Goal: Transaction & Acquisition: Purchase product/service

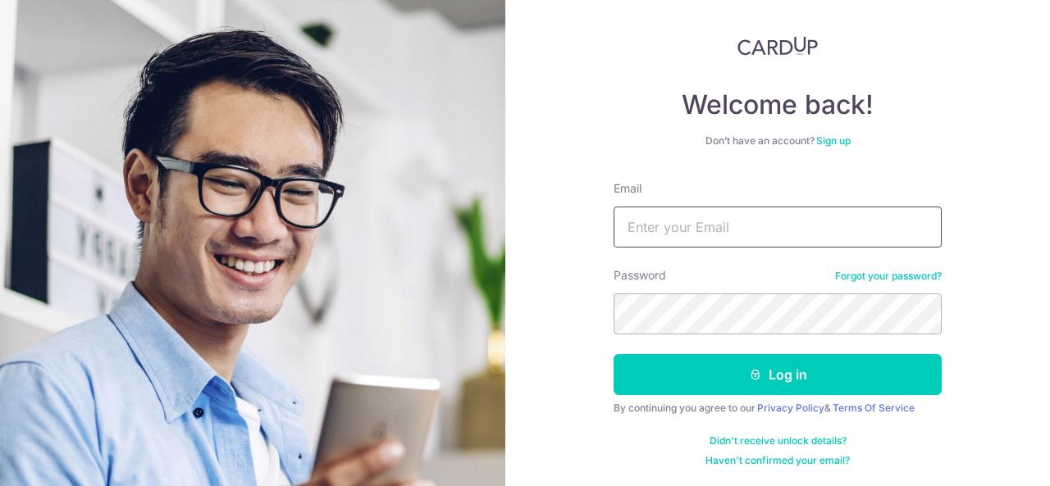
click at [678, 228] on input "Email" at bounding box center [777, 227] width 328 height 41
type input "charles@flairfme.com"
click at [613, 354] on button "Log in" at bounding box center [777, 374] width 328 height 41
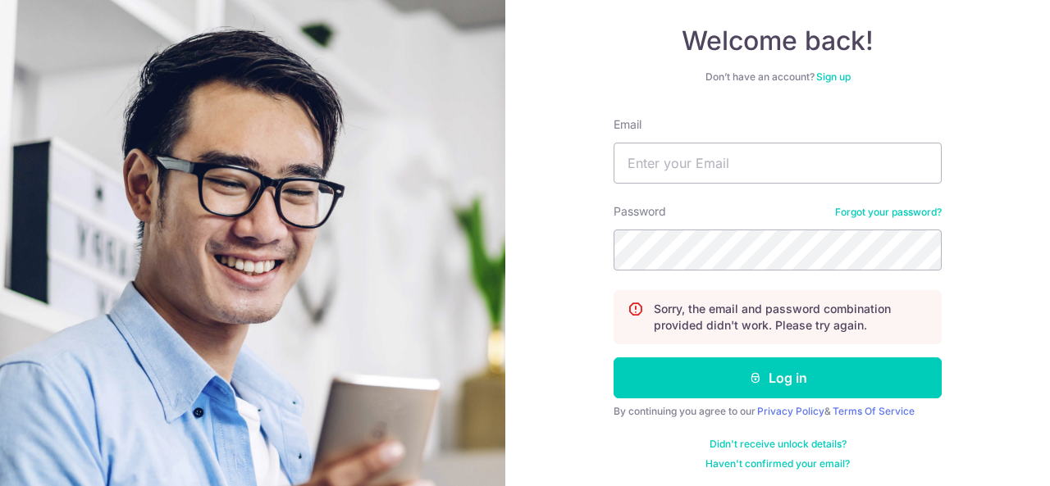
scroll to position [148, 0]
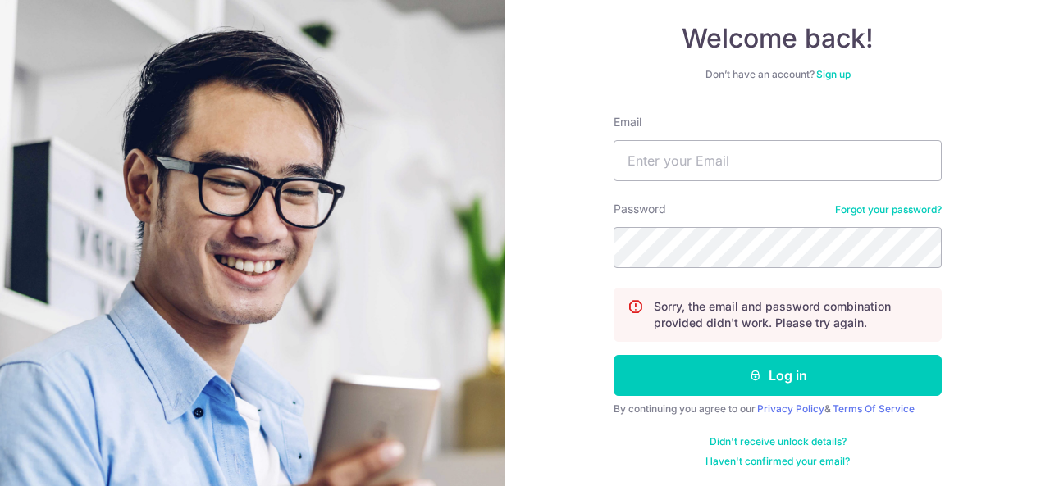
click at [874, 203] on link "Forgot your password?" at bounding box center [888, 209] width 107 height 13
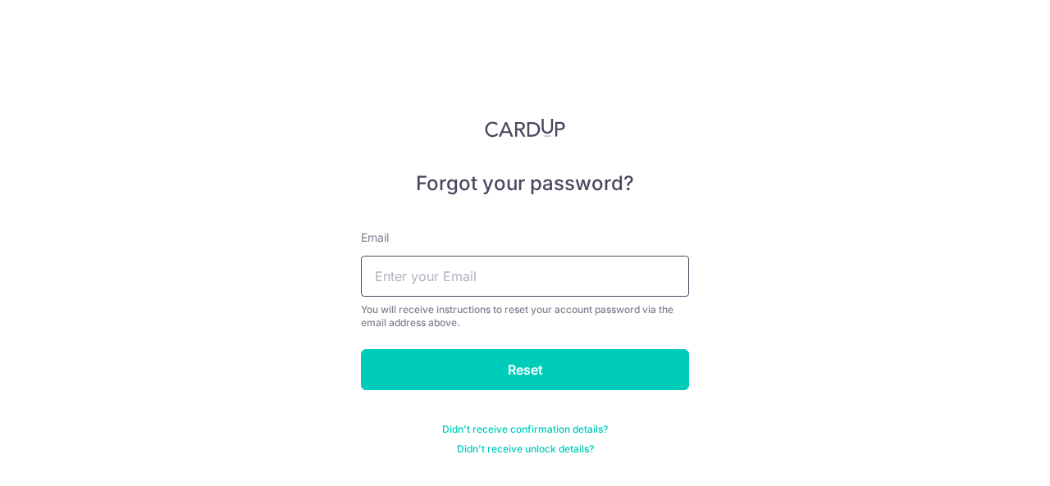
click at [521, 285] on input "text" at bounding box center [525, 276] width 328 height 41
type input "[PERSON_NAME][EMAIL_ADDRESS][DOMAIN_NAME]"
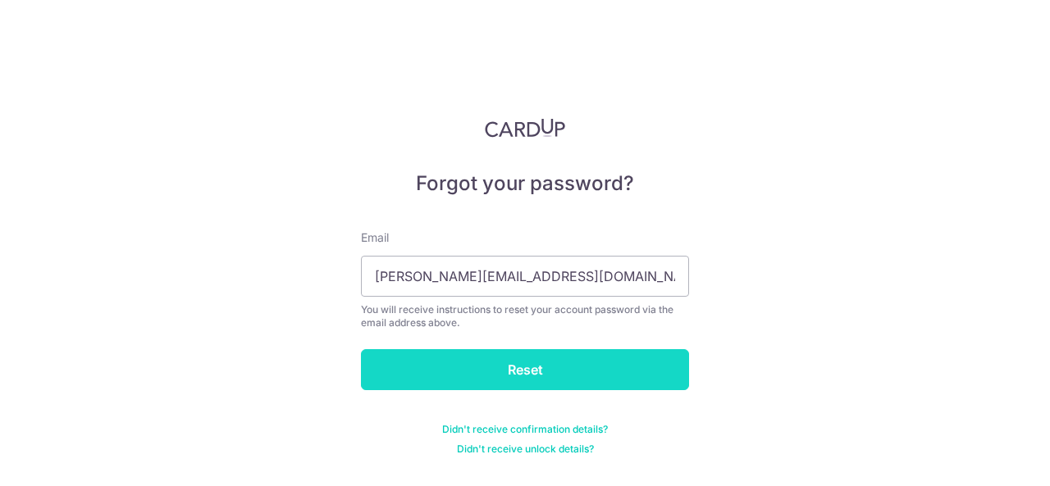
click at [517, 363] on input "Reset" at bounding box center [525, 369] width 328 height 41
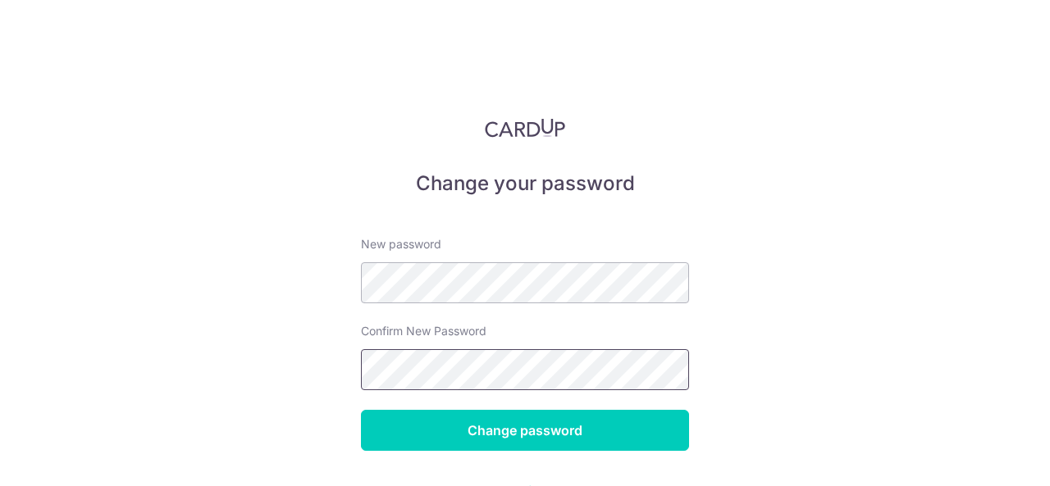
click at [361, 410] on input "Change password" at bounding box center [525, 430] width 328 height 41
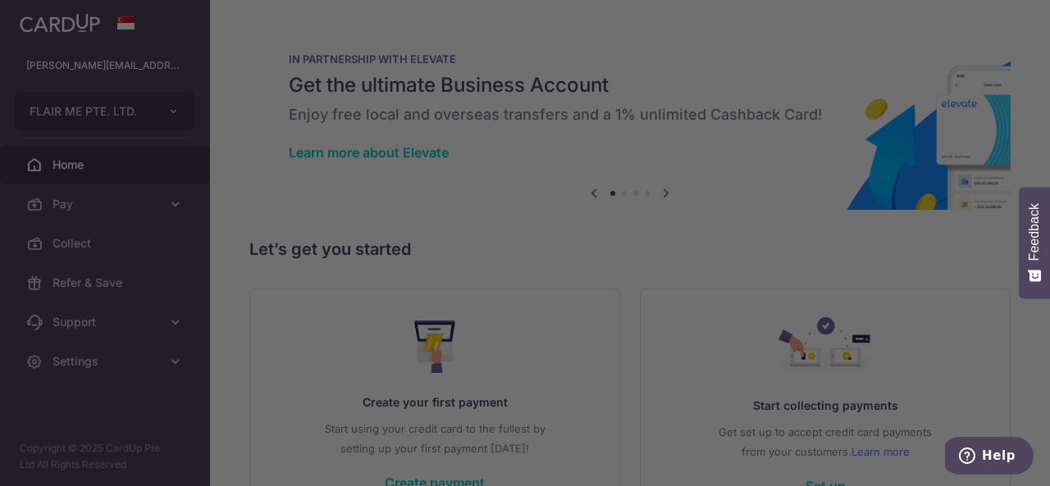
click at [272, 355] on div at bounding box center [530, 245] width 1060 height 491
click at [750, 48] on div at bounding box center [530, 245] width 1060 height 491
click at [750, 52] on div at bounding box center [530, 245] width 1060 height 491
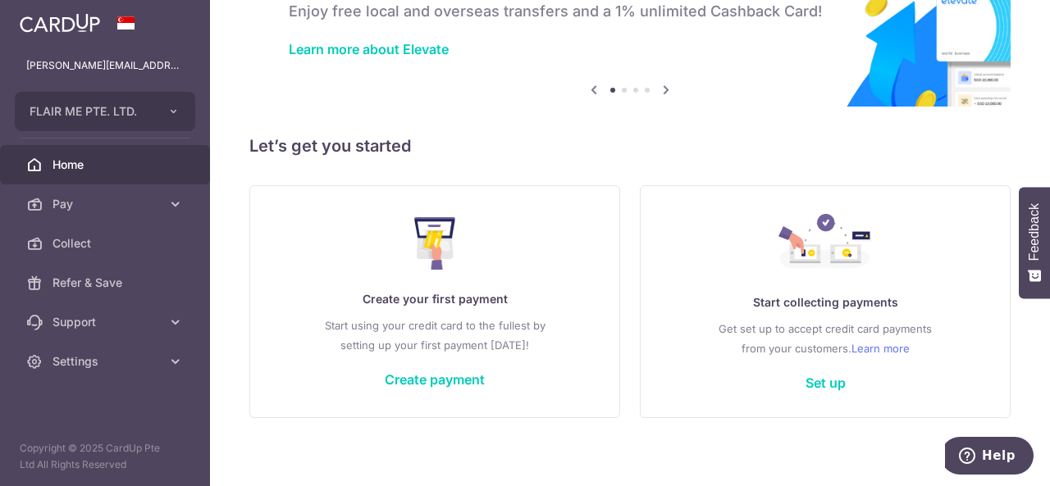
scroll to position [112, 0]
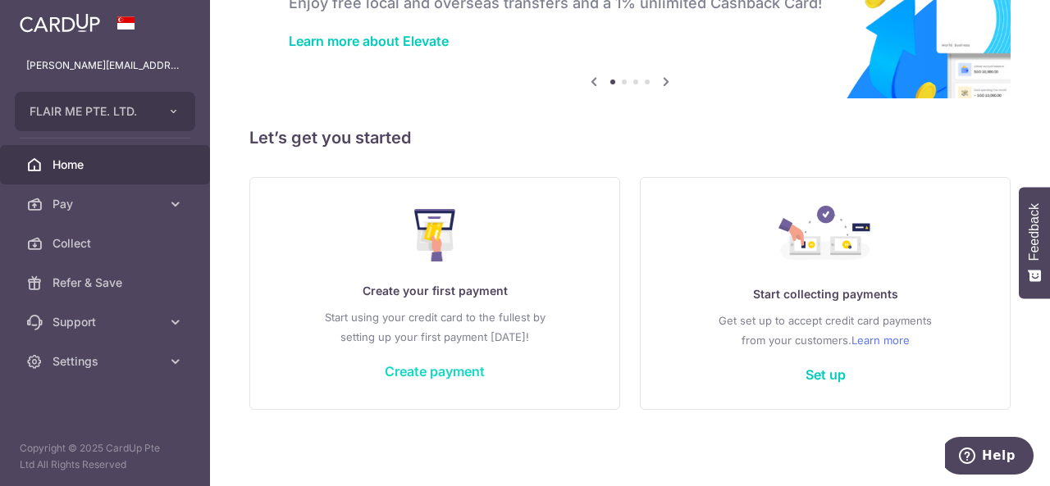
click at [430, 368] on link "Create payment" at bounding box center [435, 371] width 100 height 16
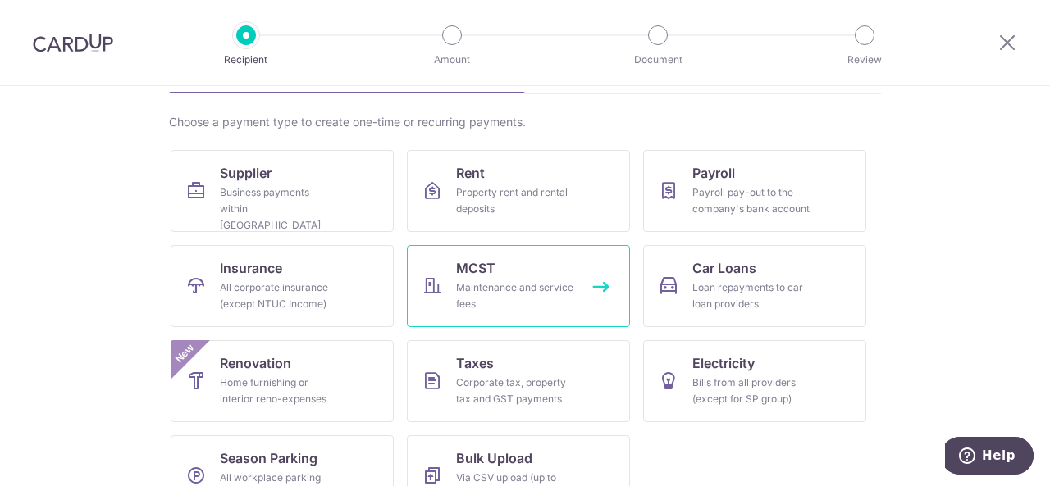
scroll to position [151, 0]
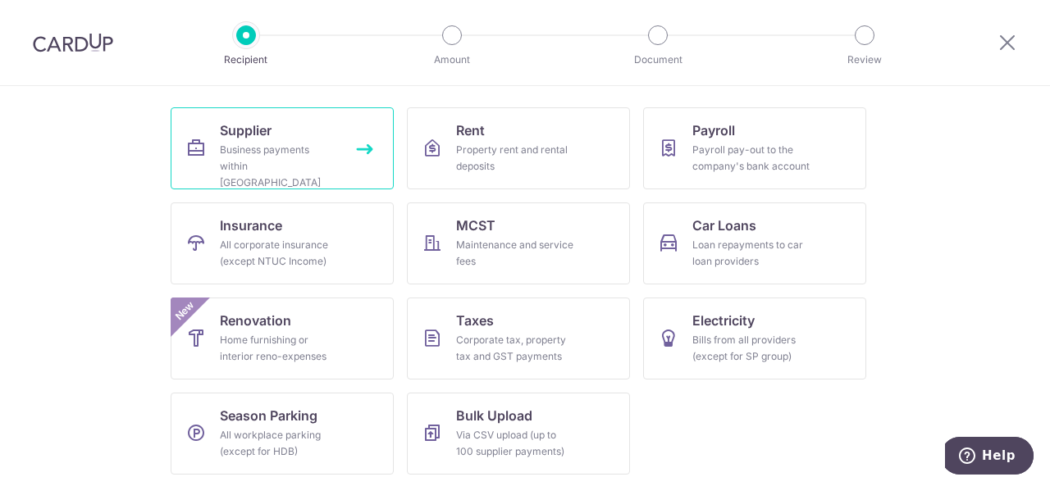
click at [276, 148] on div "Business payments within Singapore" at bounding box center [279, 166] width 118 height 49
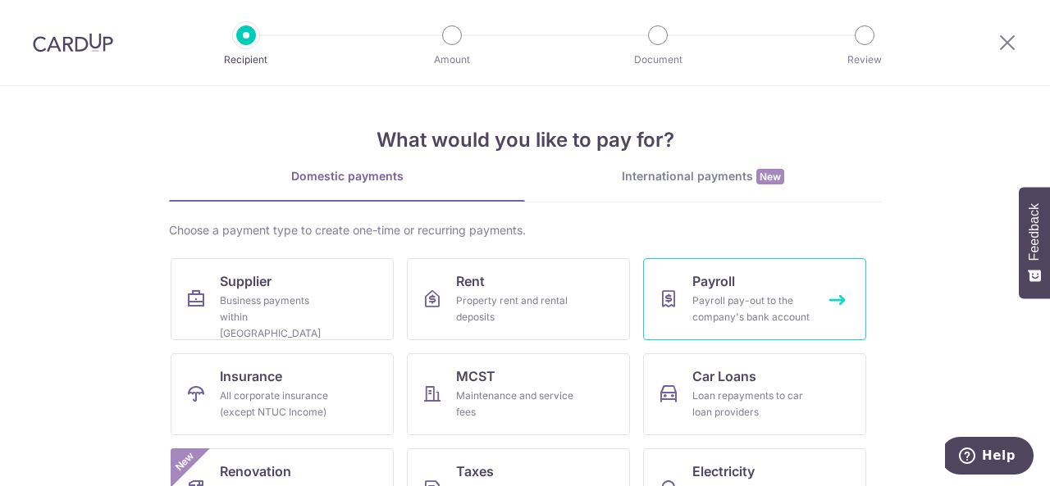
click at [728, 298] on div "Payroll pay-out to the company's bank account" at bounding box center [751, 309] width 118 height 33
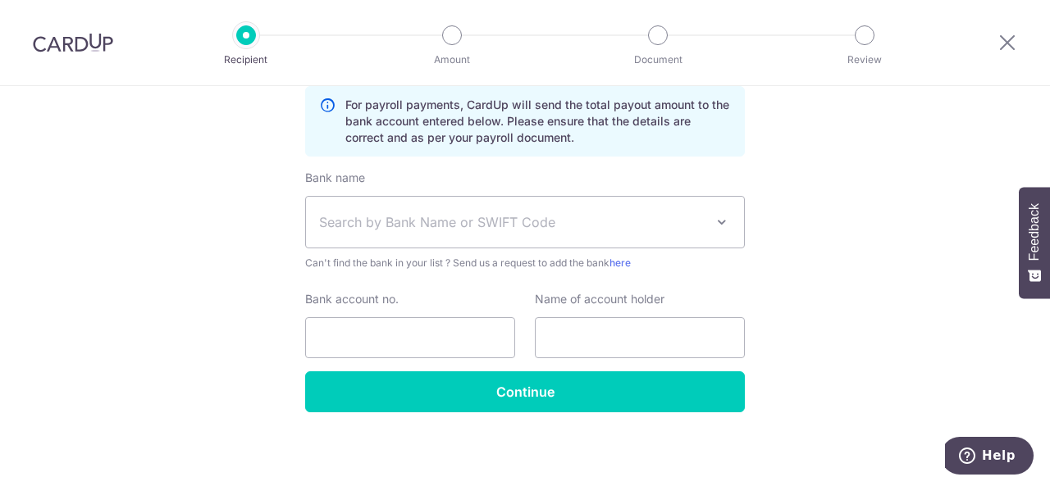
scroll to position [325, 0]
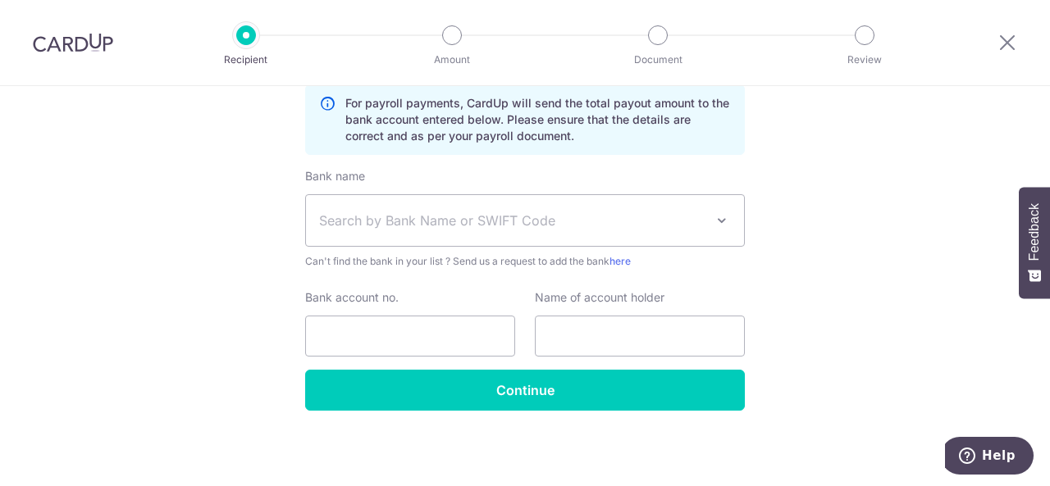
click at [644, 227] on span "Search by Bank Name or SWIFT Code" at bounding box center [511, 221] width 385 height 20
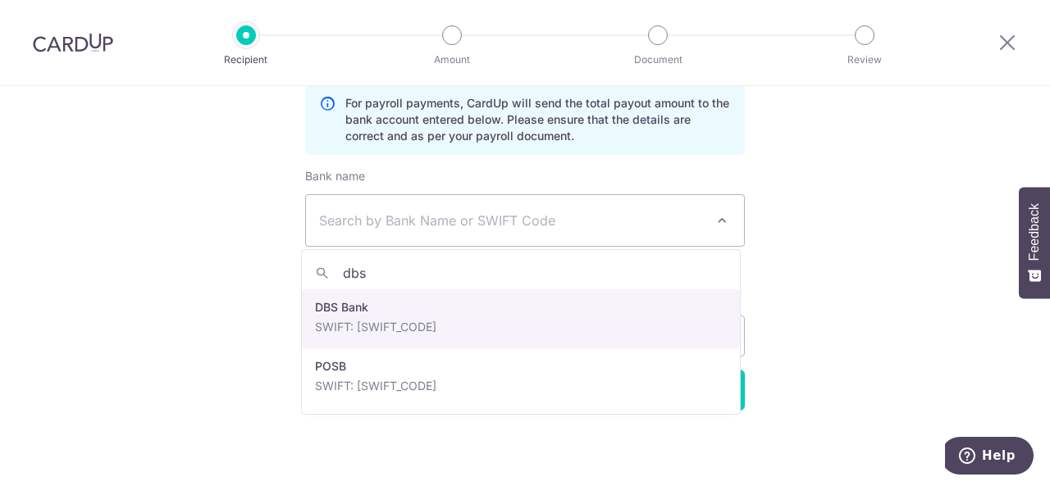
type input "dbs"
select select "6"
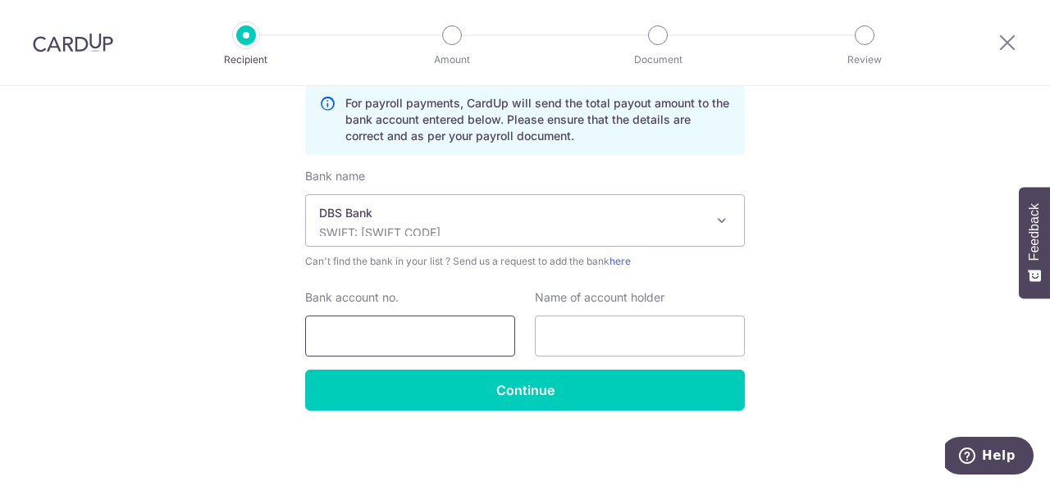
click at [417, 336] on input "Bank account no." at bounding box center [410, 336] width 210 height 41
type input "447809583"
click at [584, 344] on input "text" at bounding box center [640, 336] width 210 height 41
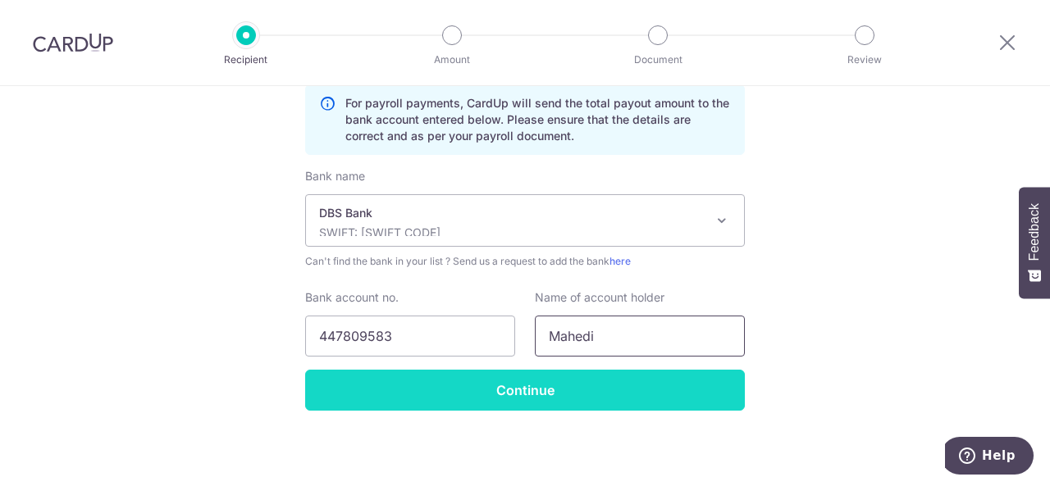
type input "Mahedi"
click at [489, 389] on input "Continue" at bounding box center [525, 390] width 440 height 41
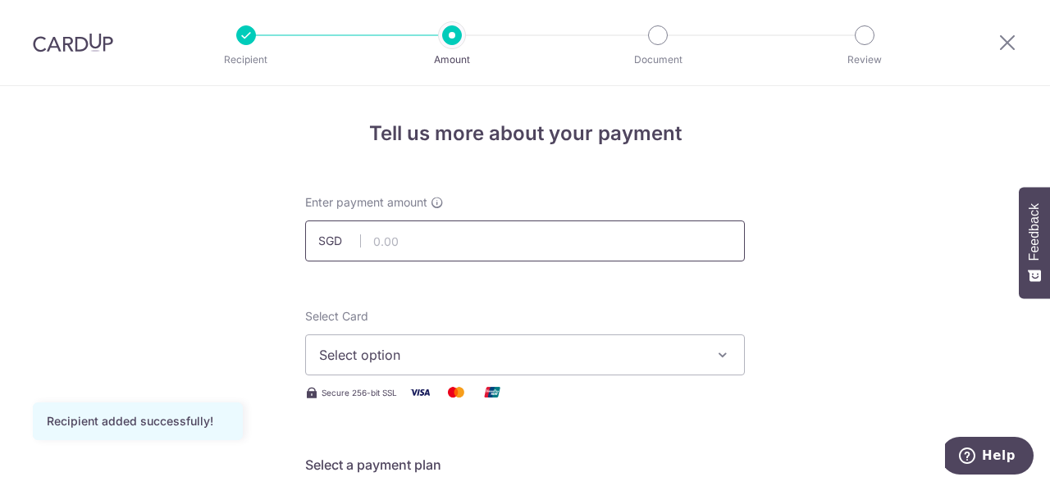
click at [433, 245] on input "text" at bounding box center [525, 241] width 440 height 41
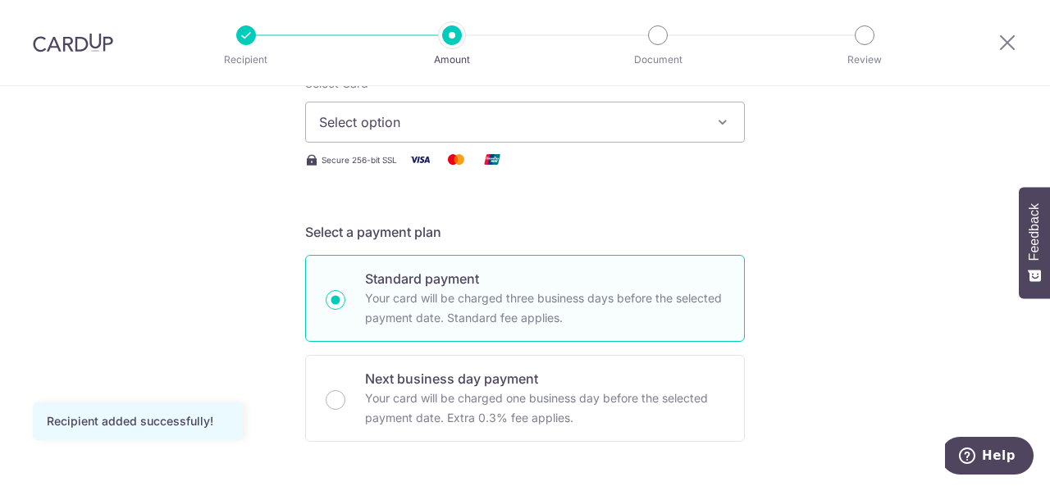
scroll to position [246, 0]
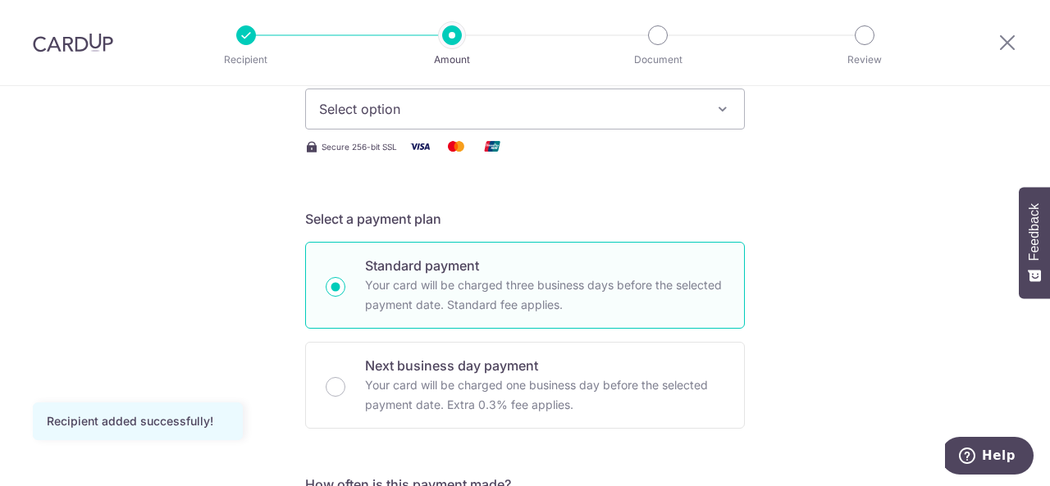
type input "20,000.00"
click at [601, 114] on span "Select option" at bounding box center [510, 109] width 382 height 20
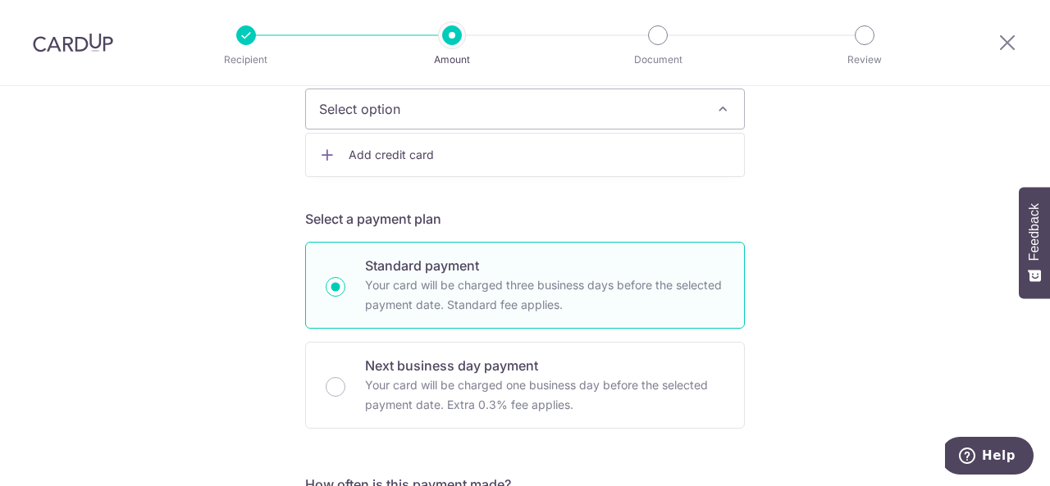
click at [419, 156] on span "Add credit card" at bounding box center [539, 155] width 382 height 16
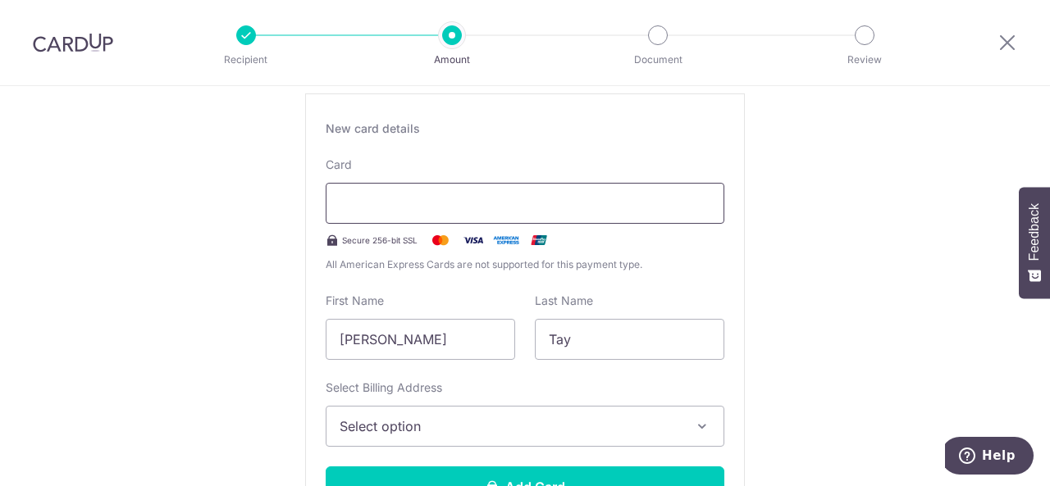
scroll to position [328, 0]
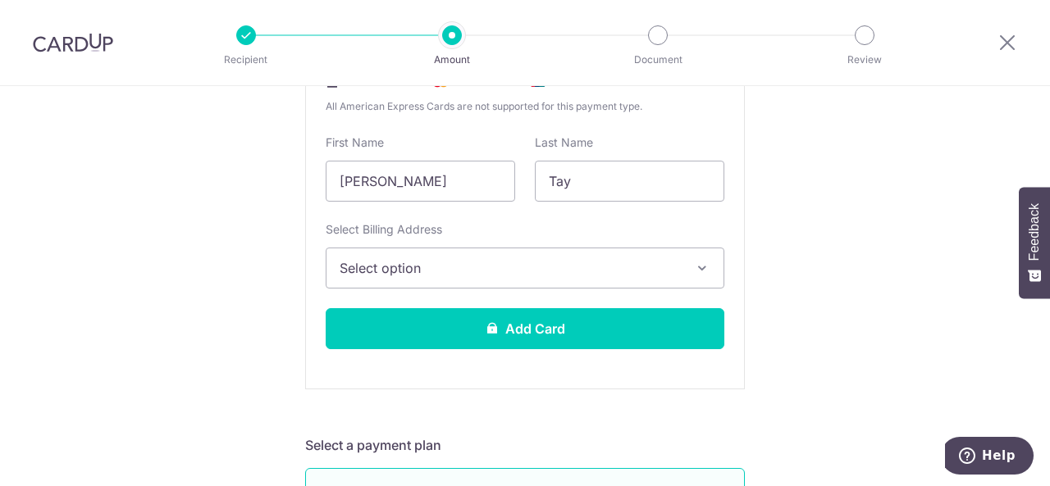
scroll to position [492, 0]
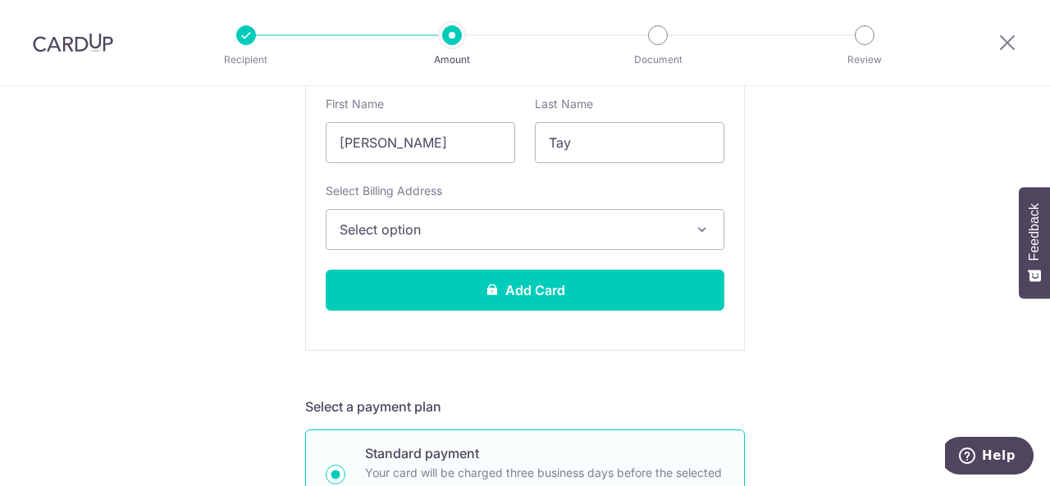
click at [515, 217] on button "Select option" at bounding box center [525, 229] width 399 height 41
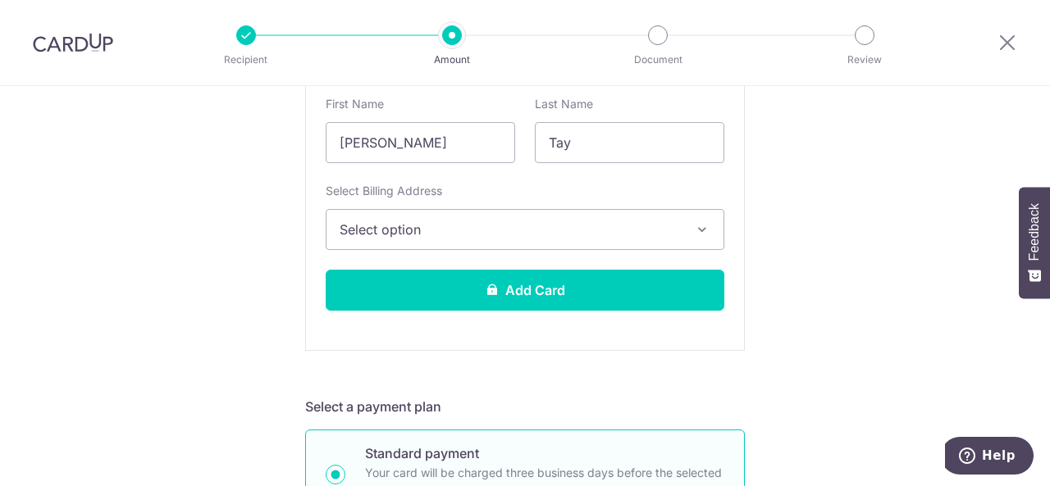
click at [513, 240] on button "Select option" at bounding box center [525, 229] width 399 height 41
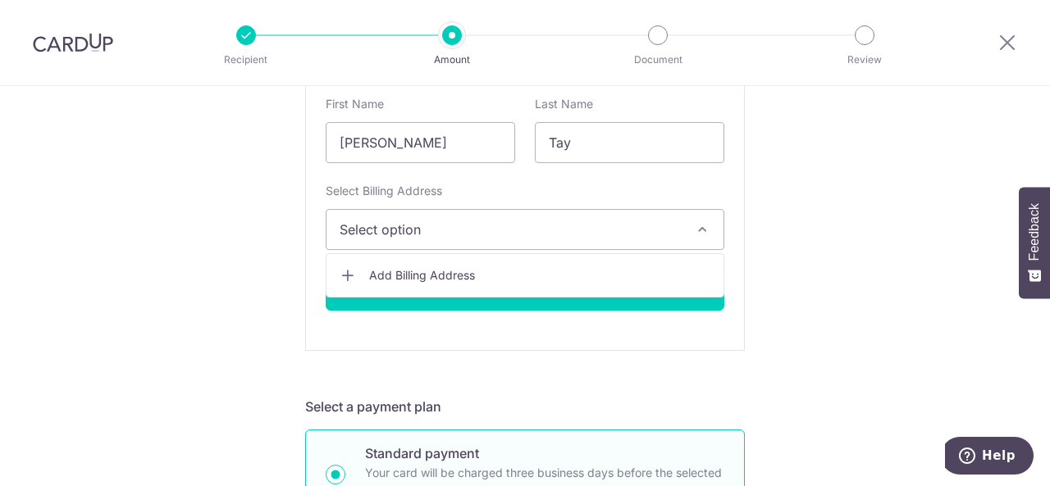
click at [473, 285] on link "Add Billing Address" at bounding box center [524, 276] width 397 height 30
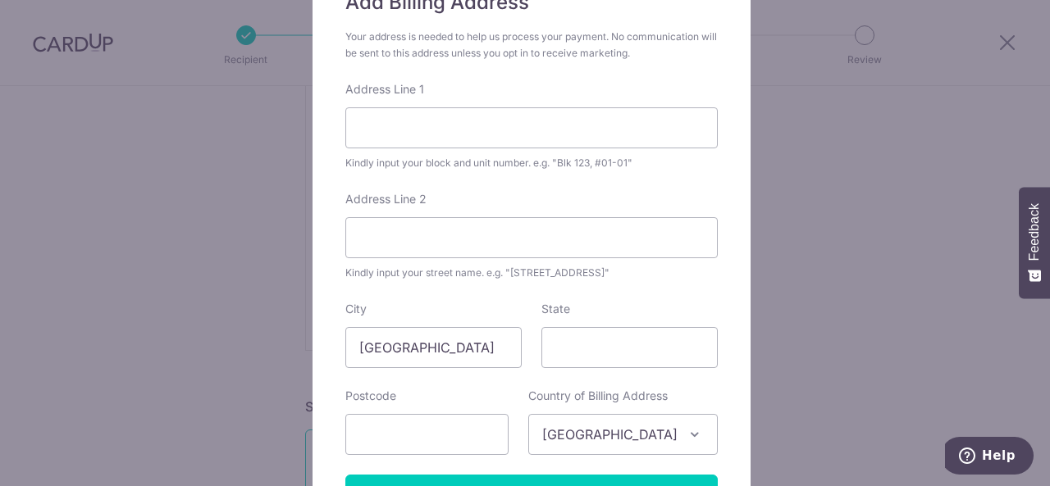
scroll to position [164, 0]
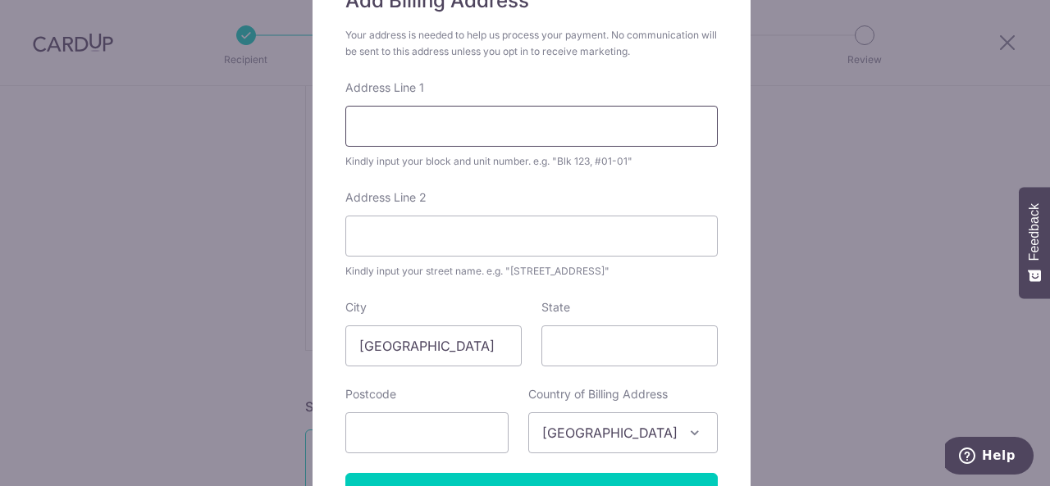
click at [438, 143] on input "Address Line 1" at bounding box center [531, 126] width 372 height 41
type input "778 Woodlands Drive 60 #07-102"
type input "730778"
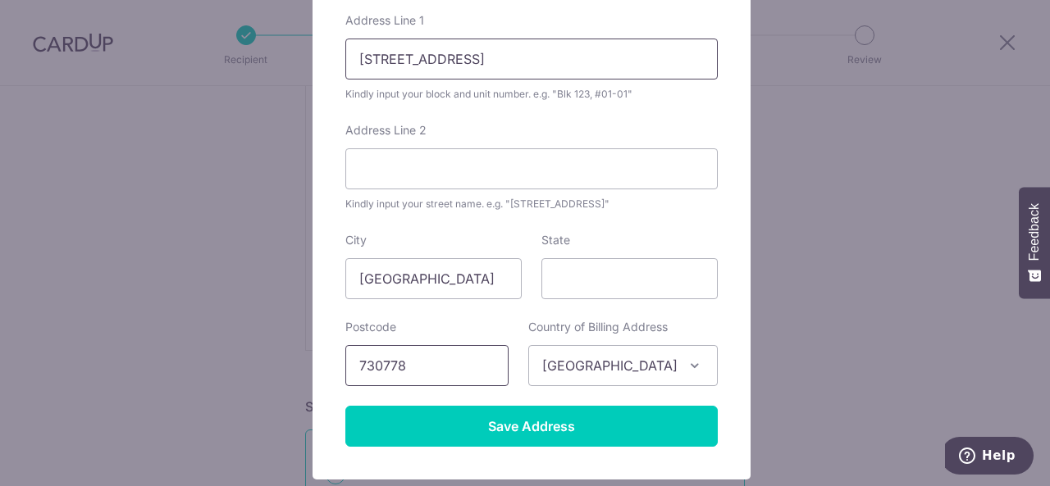
scroll to position [246, 0]
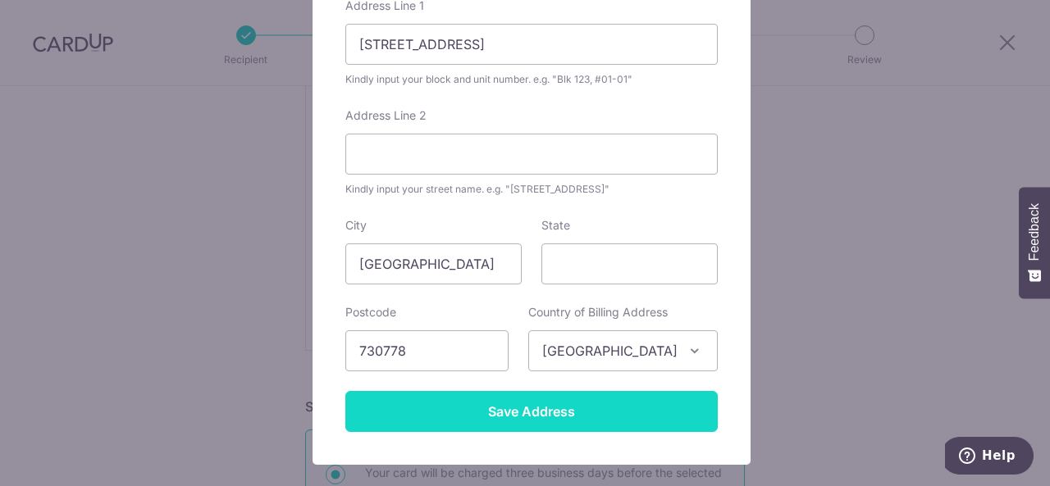
click at [534, 412] on input "Save Address" at bounding box center [531, 411] width 372 height 41
click at [548, 404] on input "Save Address" at bounding box center [531, 411] width 372 height 41
click at [507, 421] on input "Save Address" at bounding box center [531, 411] width 372 height 41
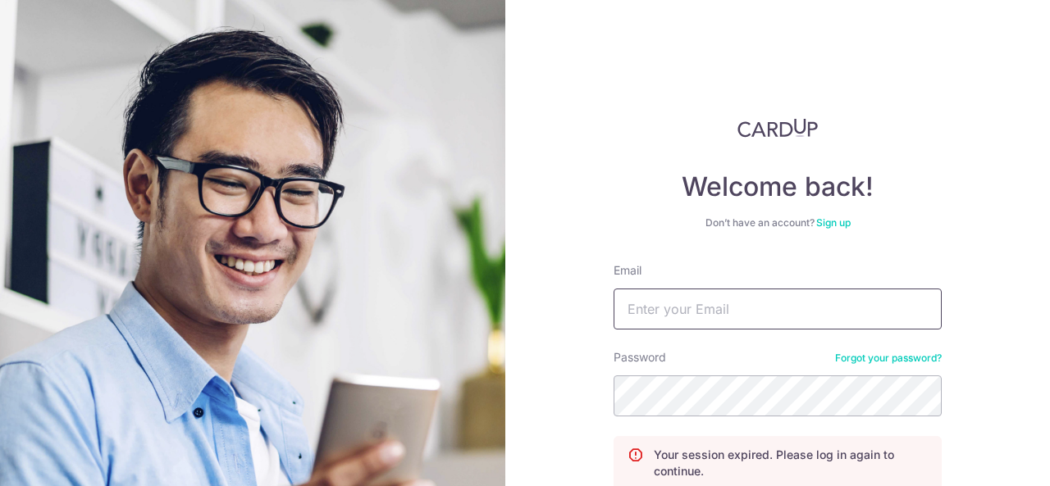
click at [695, 295] on input "Email" at bounding box center [777, 309] width 328 height 41
type input "[PERSON_NAME][EMAIL_ADDRESS][DOMAIN_NAME]"
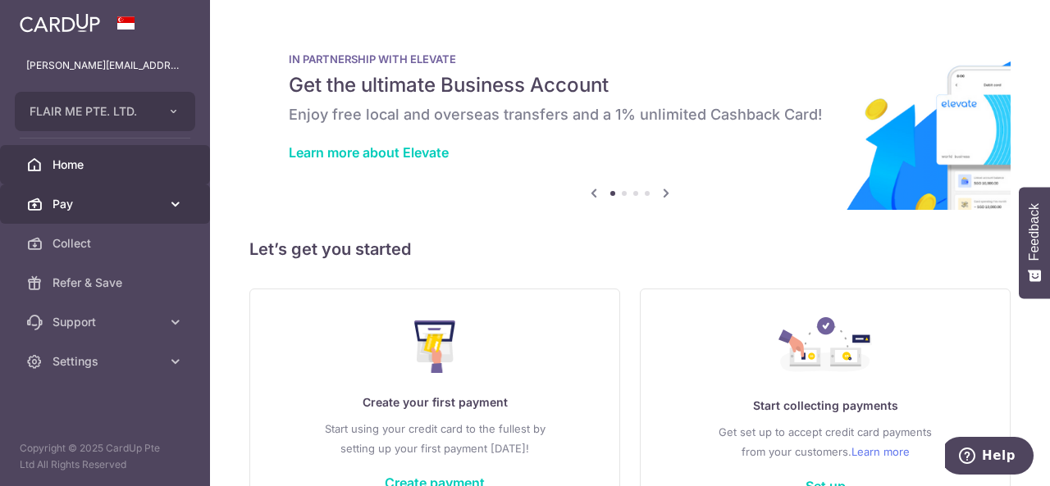
click at [110, 215] on link "Pay" at bounding box center [105, 203] width 210 height 39
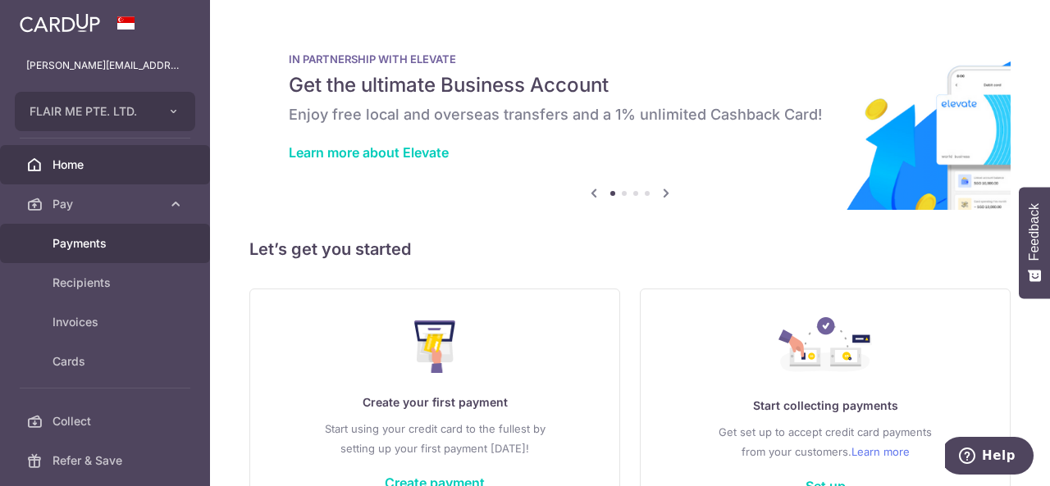
click at [93, 244] on span "Payments" at bounding box center [106, 243] width 108 height 16
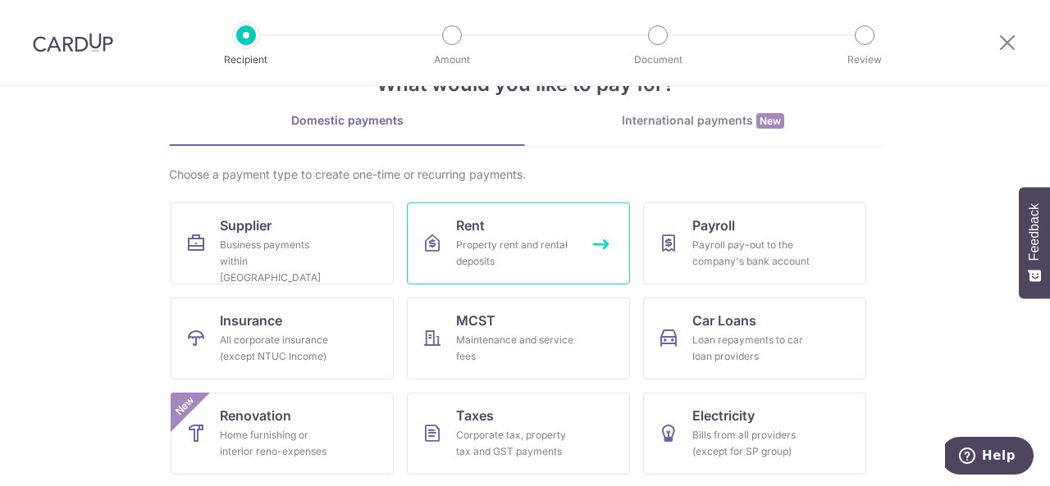
scroll to position [82, 0]
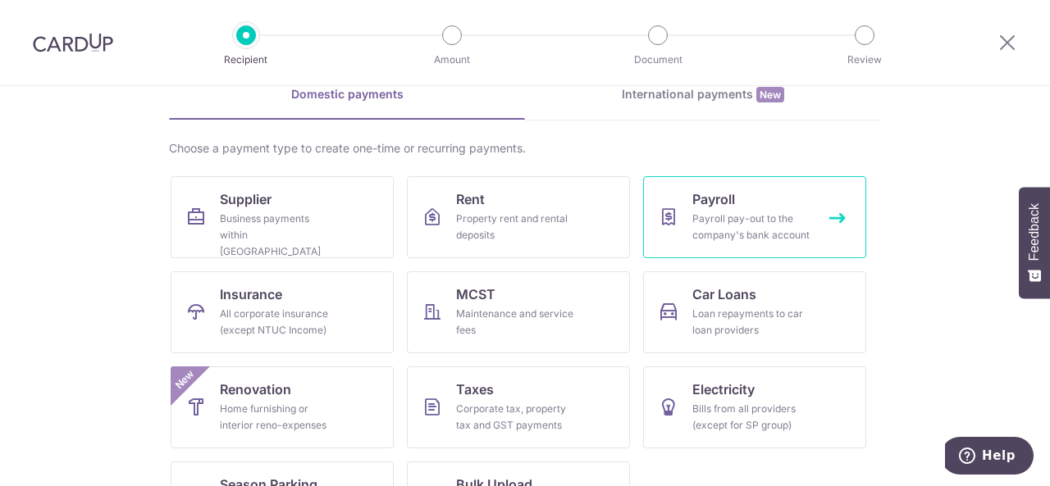
click at [711, 216] on div "Payroll pay-out to the company's bank account" at bounding box center [751, 227] width 118 height 33
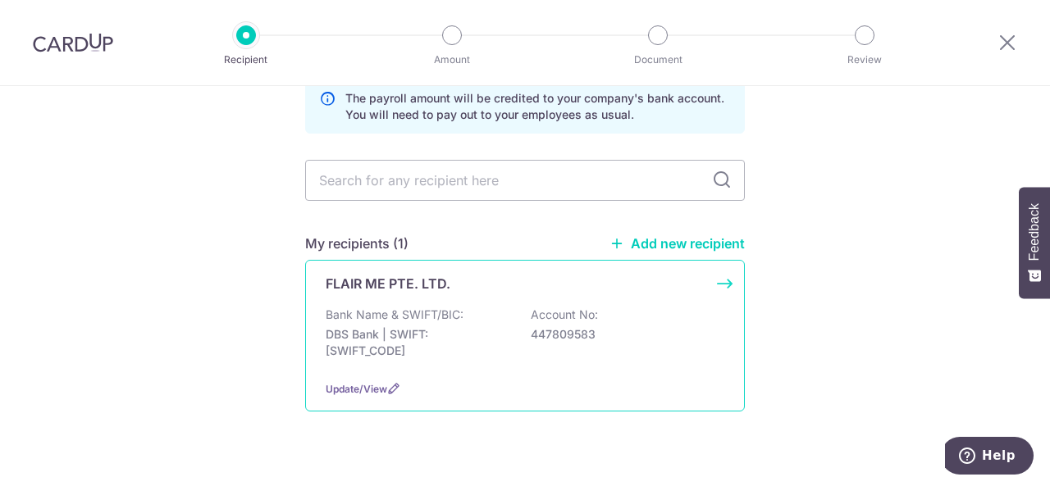
click at [495, 334] on p "DBS Bank | SWIFT: [SWIFT_CODE]" at bounding box center [418, 342] width 184 height 33
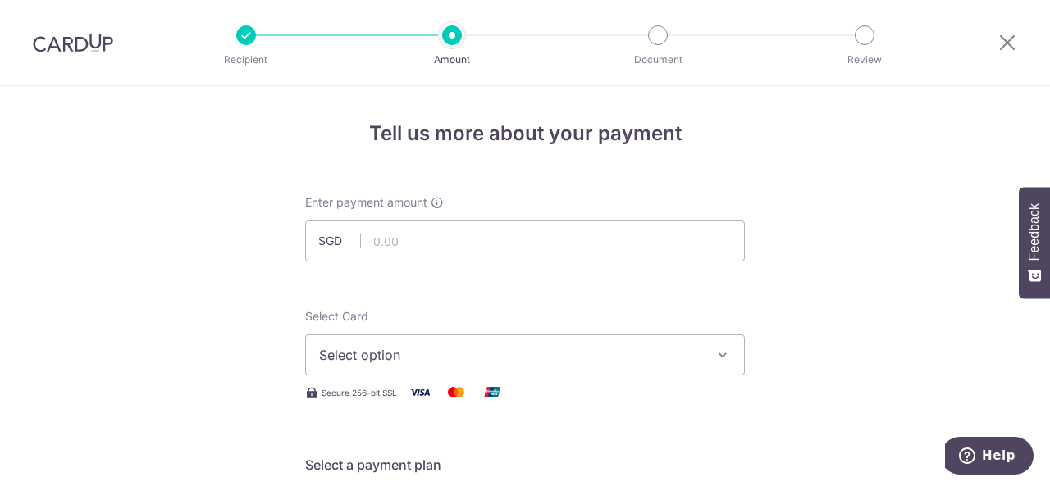
click at [243, 39] on div at bounding box center [246, 35] width 20 height 20
click at [1004, 43] on icon at bounding box center [1007, 42] width 20 height 20
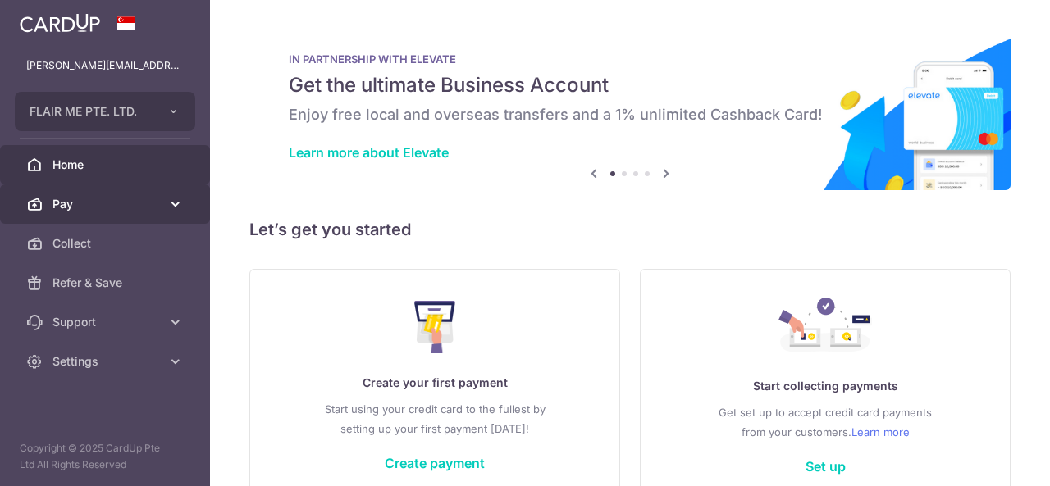
click at [103, 198] on span "Pay" at bounding box center [106, 204] width 108 height 16
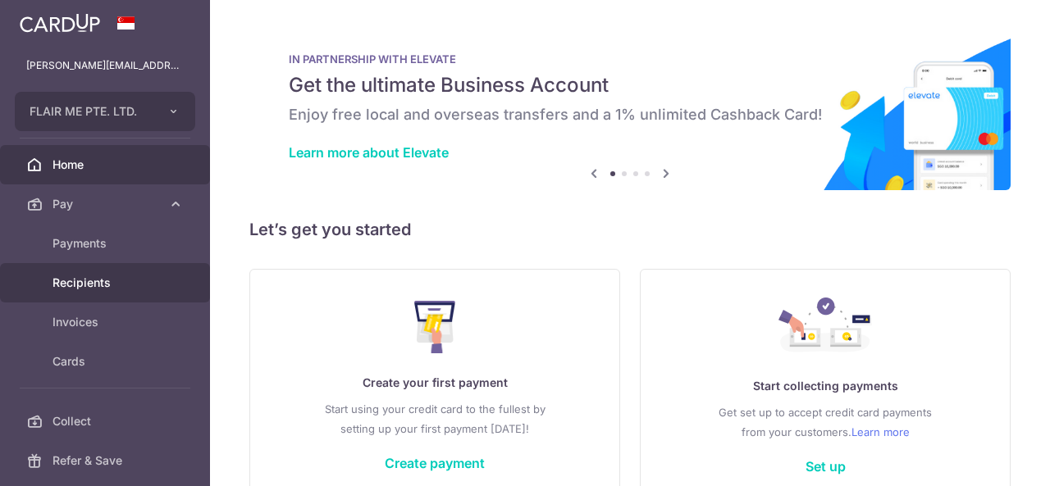
click at [88, 275] on span "Recipients" at bounding box center [106, 283] width 108 height 16
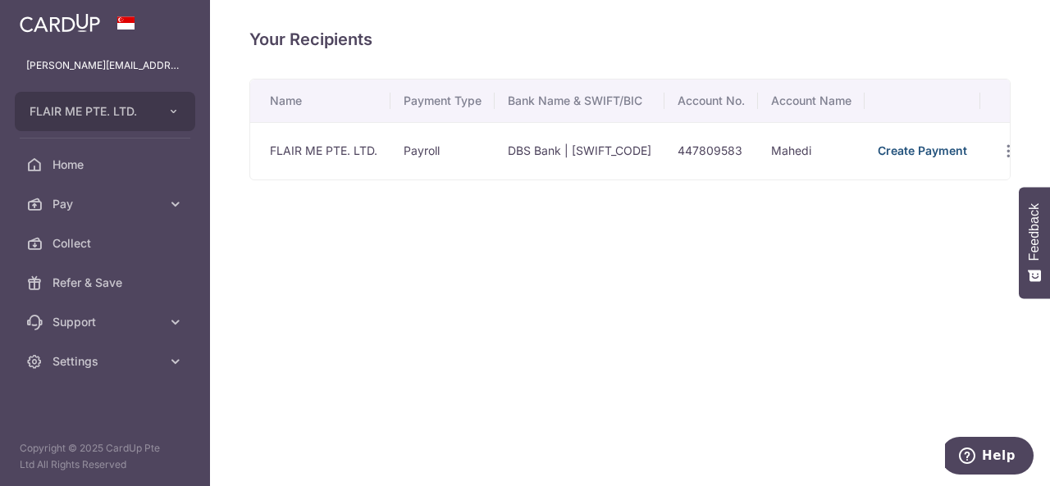
drag, startPoint x: 900, startPoint y: 150, endPoint x: 886, endPoint y: 157, distance: 16.2
click at [900, 150] on link "Create Payment" at bounding box center [921, 150] width 89 height 14
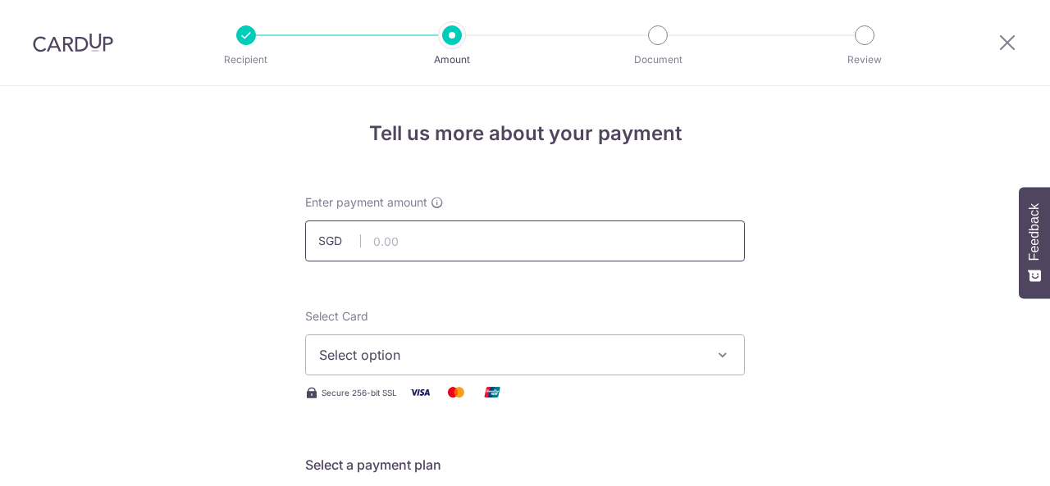
click at [547, 250] on input "text" at bounding box center [525, 241] width 440 height 41
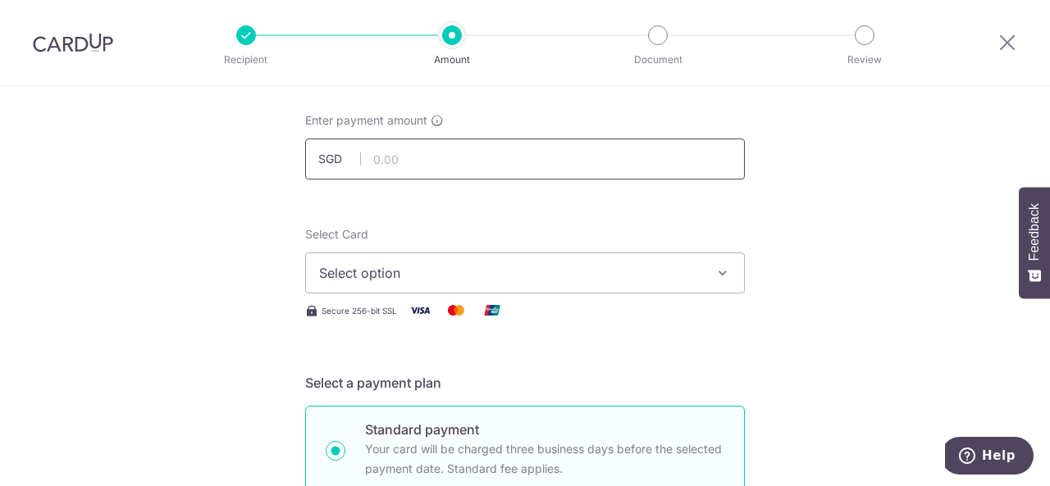
click at [470, 152] on input "text" at bounding box center [525, 159] width 440 height 41
click at [543, 276] on span "Select option" at bounding box center [510, 273] width 382 height 20
click at [498, 319] on span "Add credit card" at bounding box center [539, 319] width 382 height 16
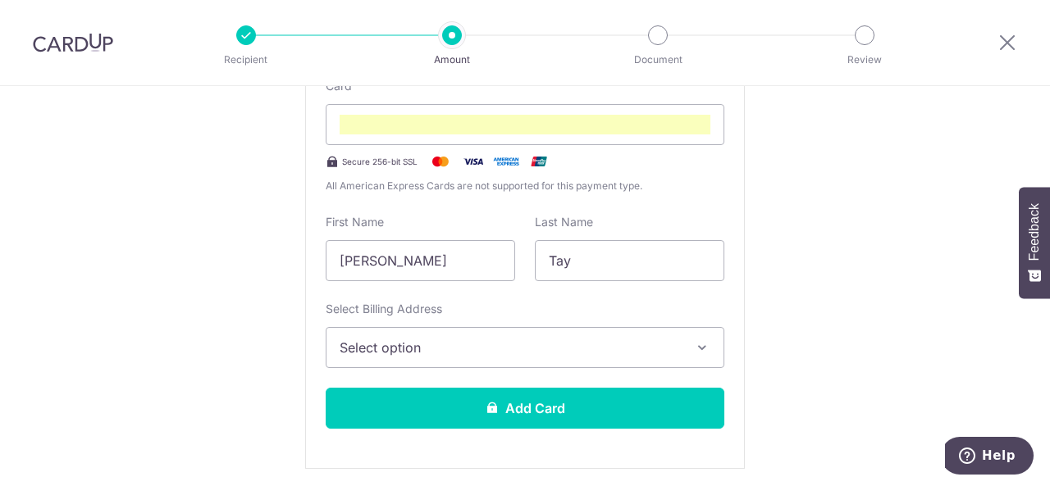
scroll to position [410, 0]
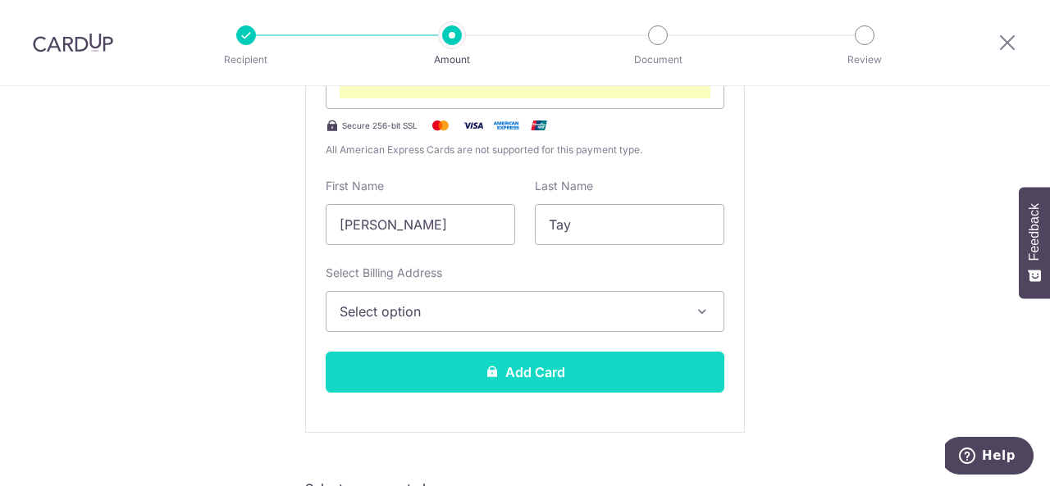
click at [508, 371] on button "Add Card" at bounding box center [525, 372] width 399 height 41
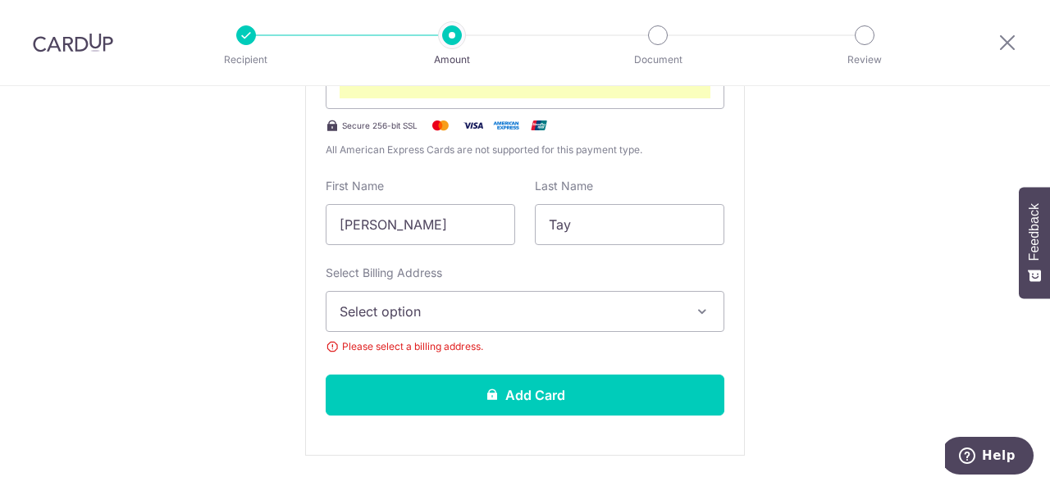
click at [564, 309] on span "Select option" at bounding box center [509, 312] width 341 height 20
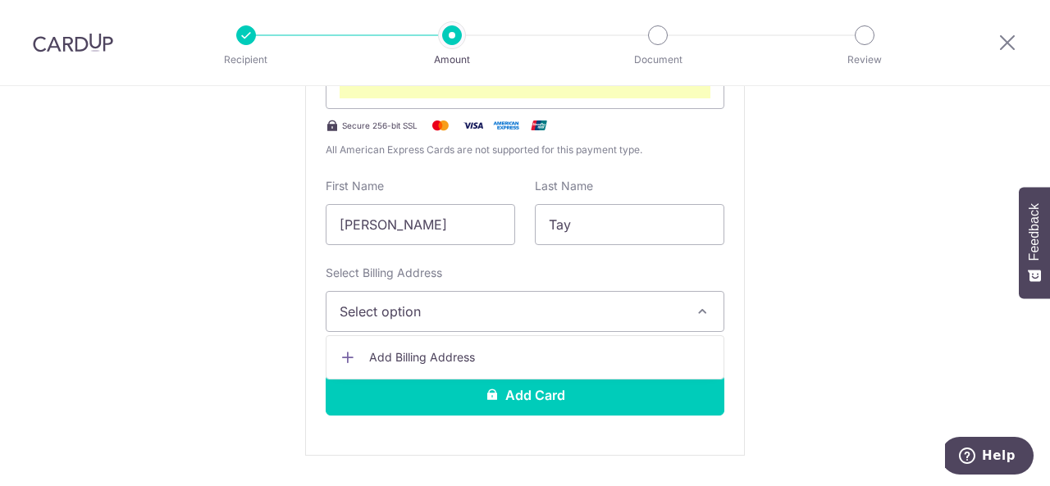
click at [472, 349] on span "Add Billing Address" at bounding box center [539, 357] width 341 height 16
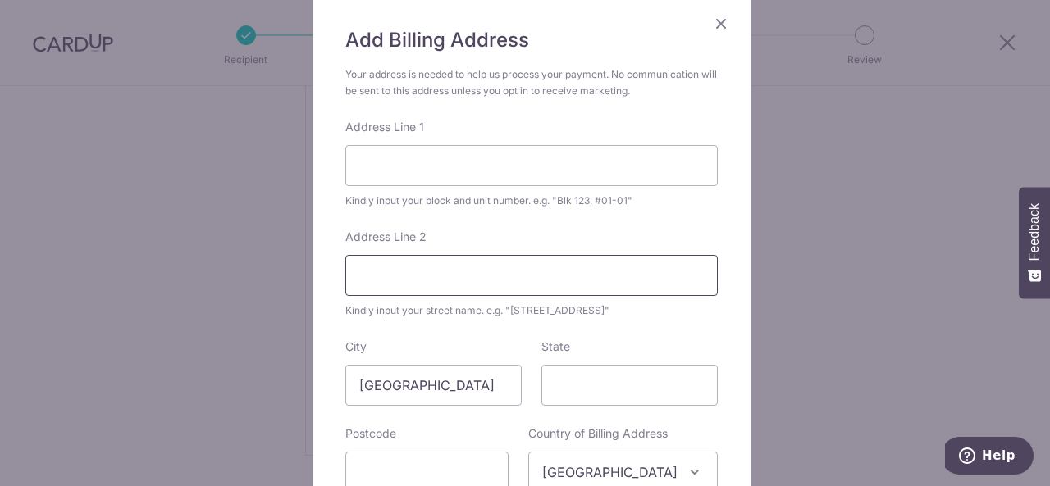
scroll to position [164, 0]
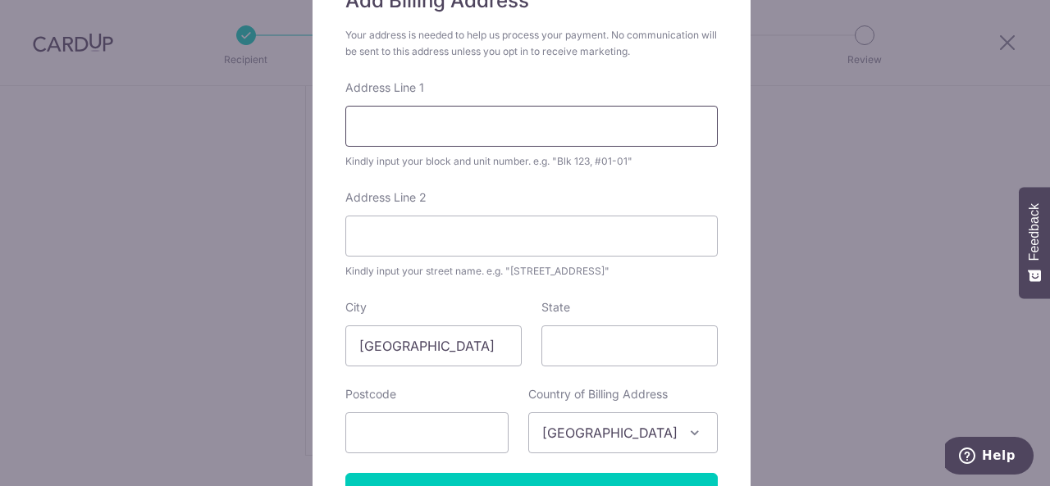
click at [407, 139] on input "Address Line 1" at bounding box center [531, 126] width 372 height 41
type input "11 Jln Gembira"
type input "369117"
click at [501, 128] on input "11 Jln Gembira" at bounding box center [531, 126] width 372 height 41
click at [688, 66] on form "Your address is needed to help us process your payment. No communication will b…" at bounding box center [531, 270] width 372 height 487
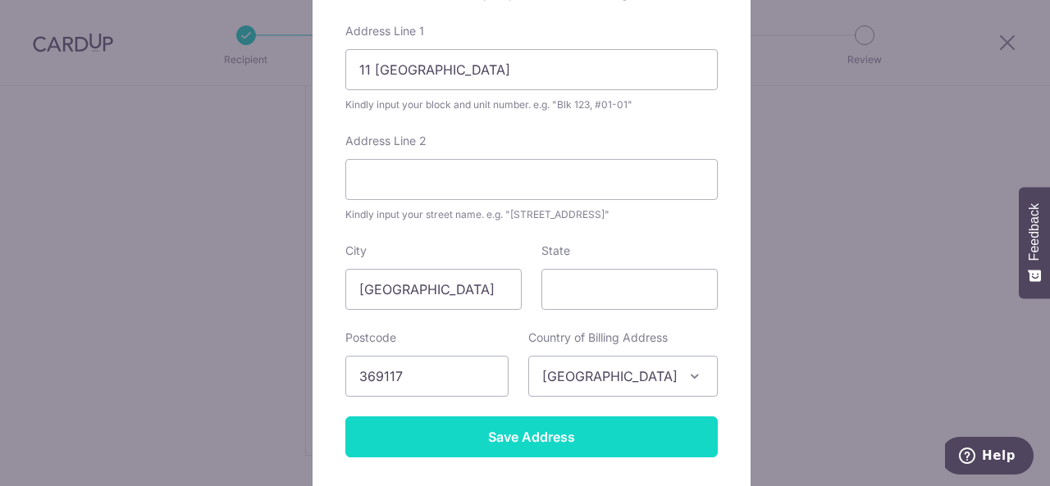
scroll to position [246, 0]
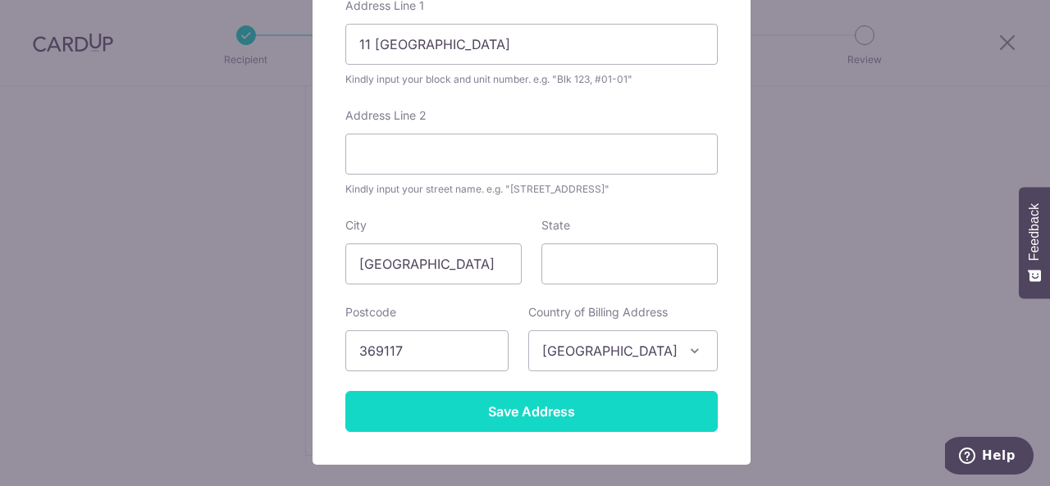
click at [556, 408] on input "Save Address" at bounding box center [531, 411] width 372 height 41
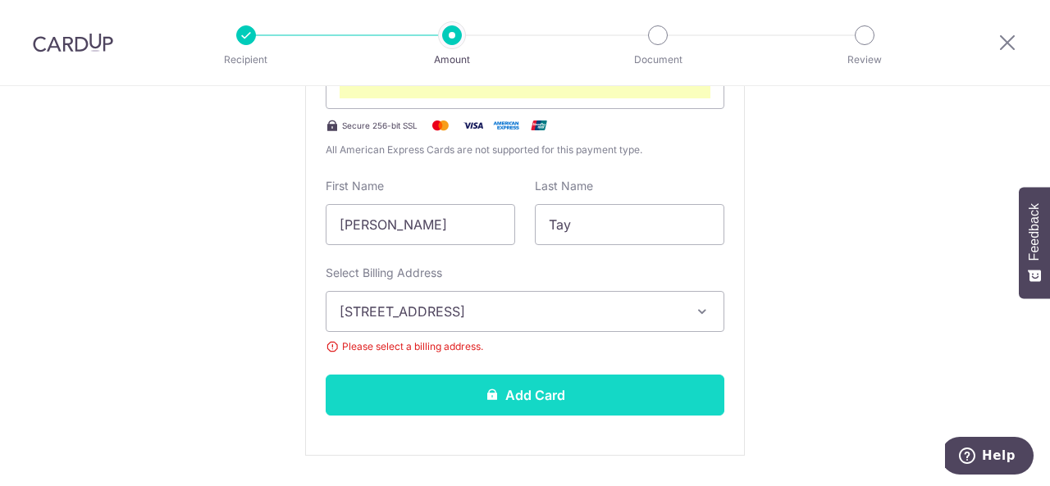
click at [573, 383] on button "Add Card" at bounding box center [525, 395] width 399 height 41
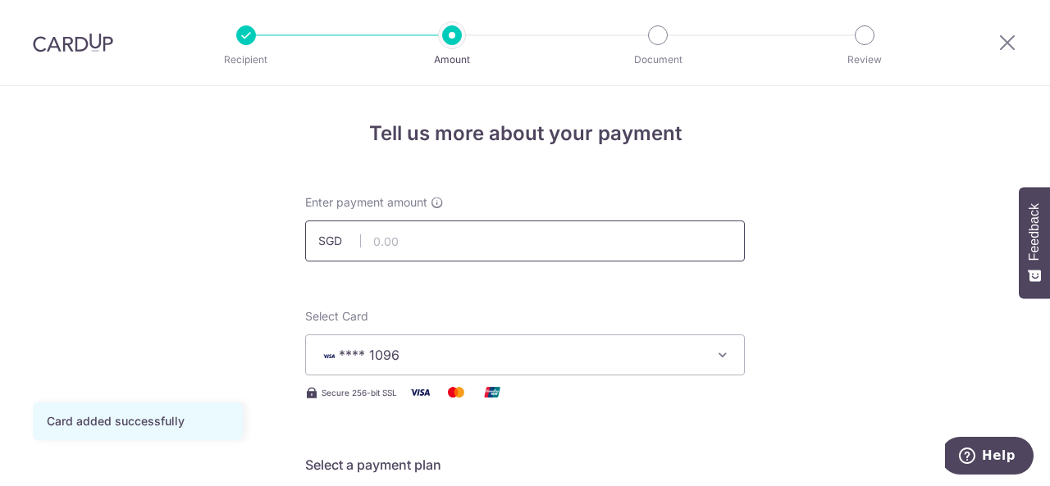
click at [480, 239] on input "text" at bounding box center [525, 241] width 440 height 41
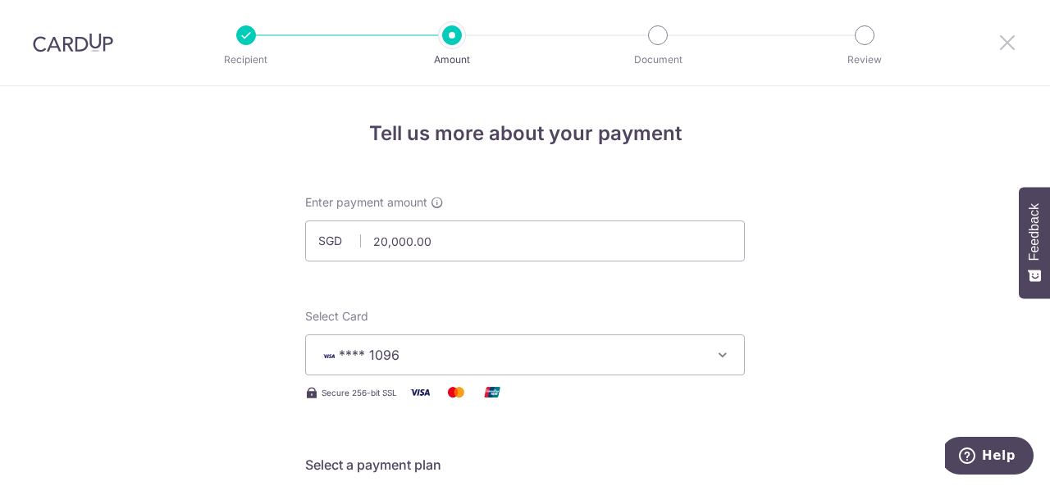
click at [1008, 38] on icon at bounding box center [1007, 42] width 20 height 20
type input "20,000.00"
